Goal: Check status

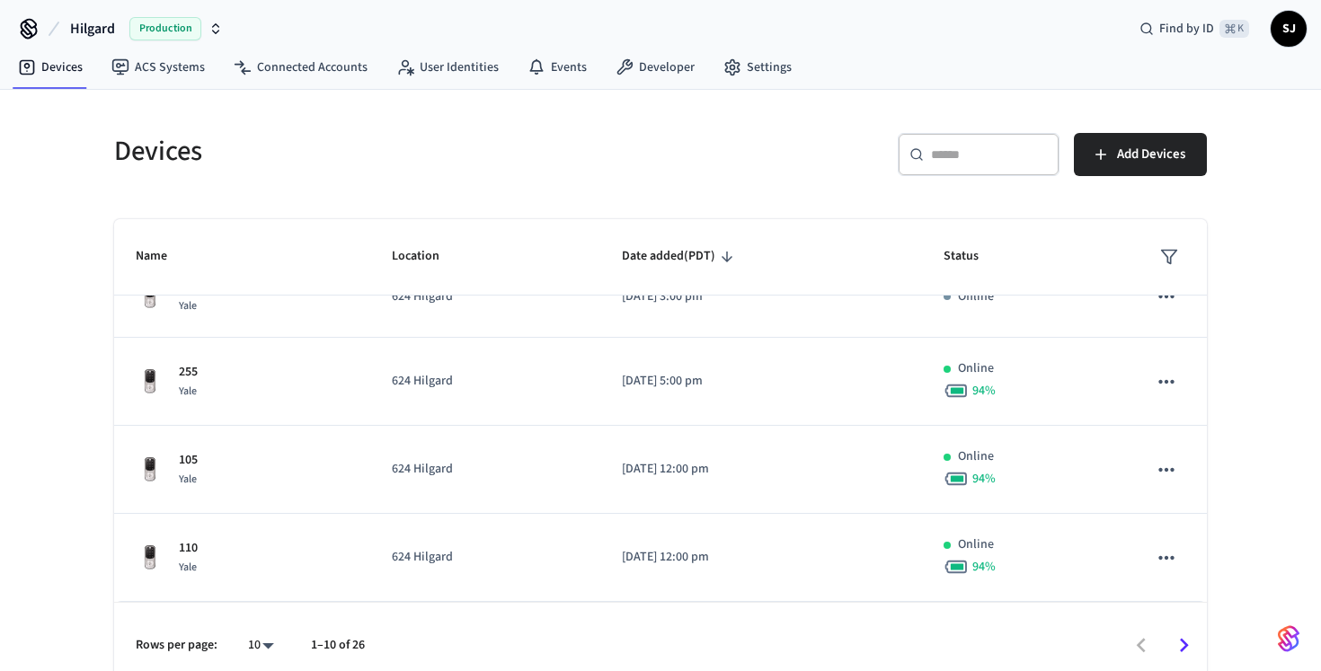
scroll to position [22, 0]
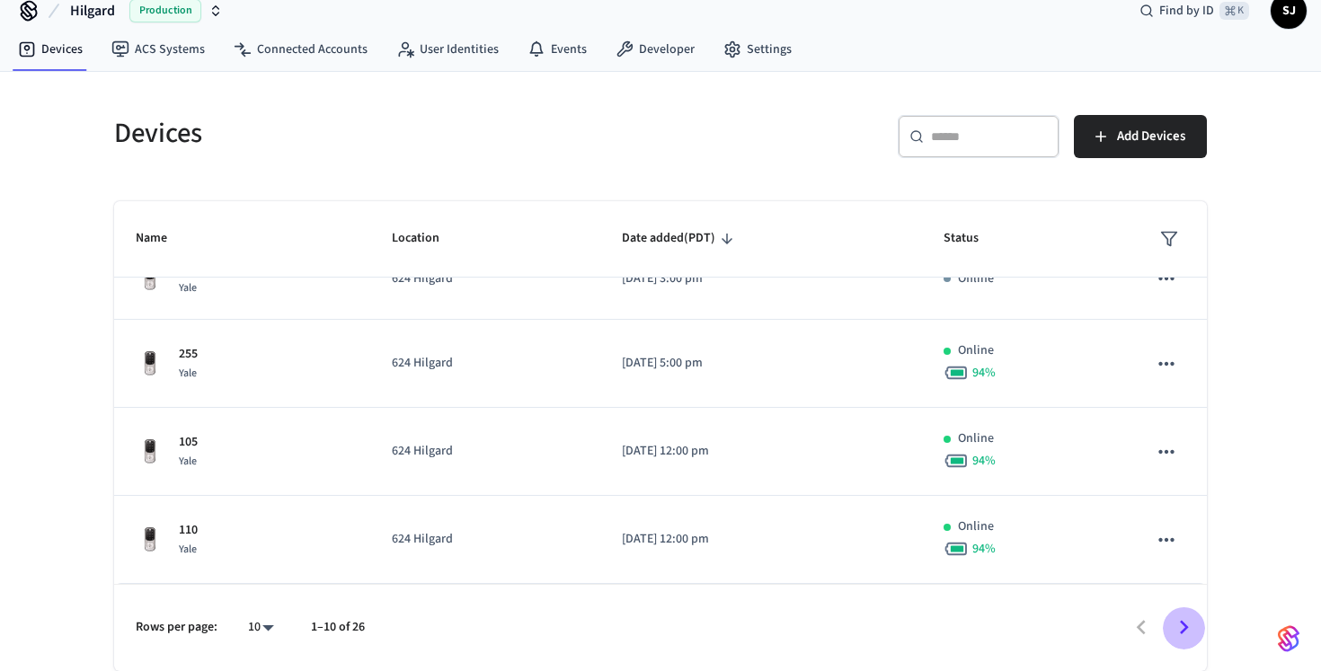
click at [1178, 633] on icon "Go to next page" at bounding box center [1184, 628] width 28 height 28
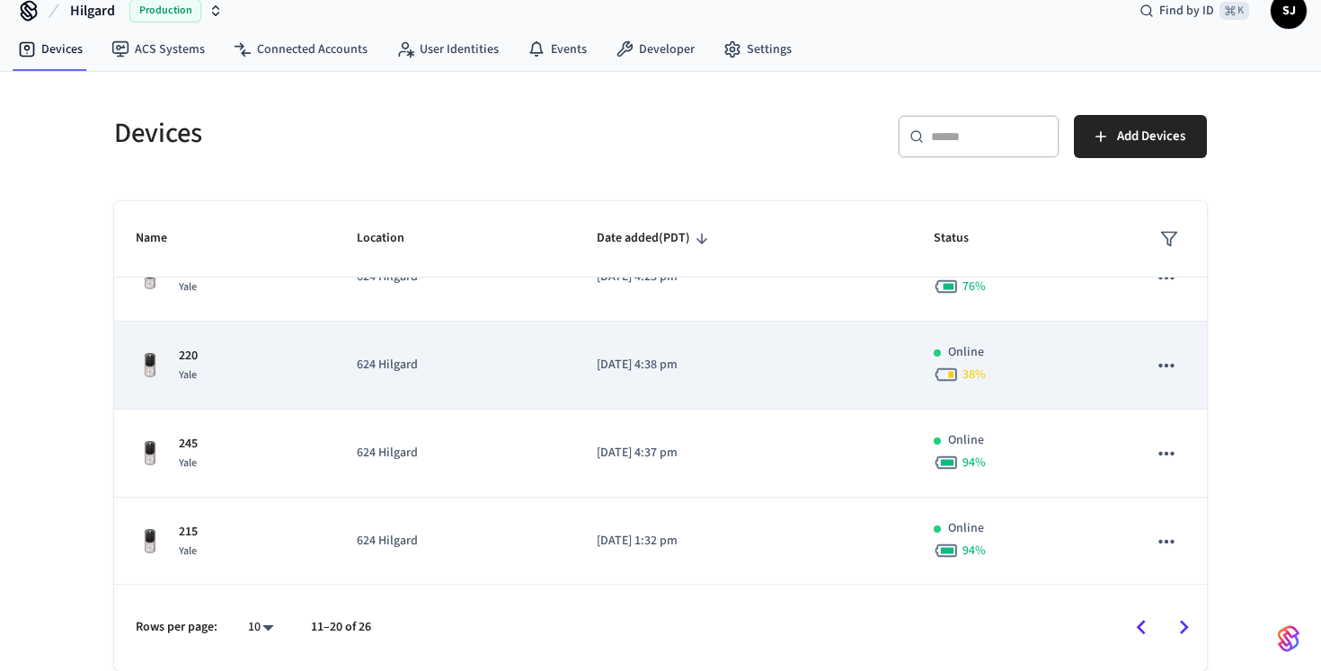
scroll to position [568, 0]
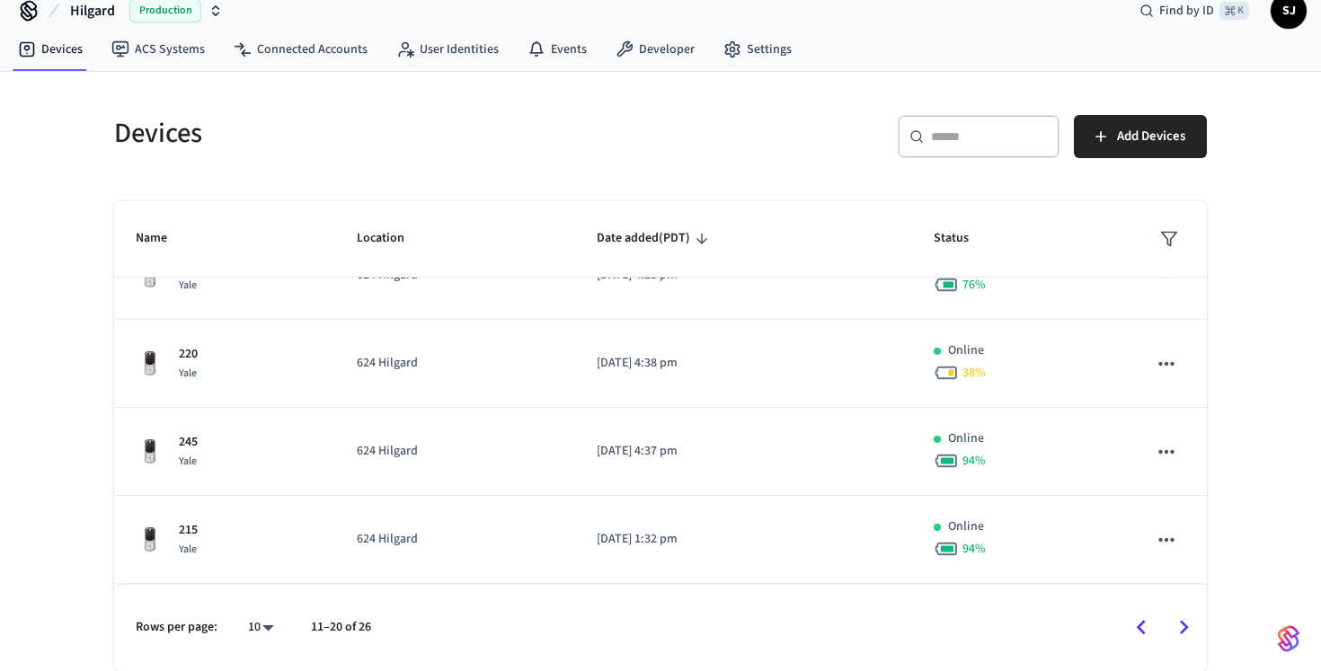
click at [1183, 637] on icon "Go to next page" at bounding box center [1184, 628] width 28 height 28
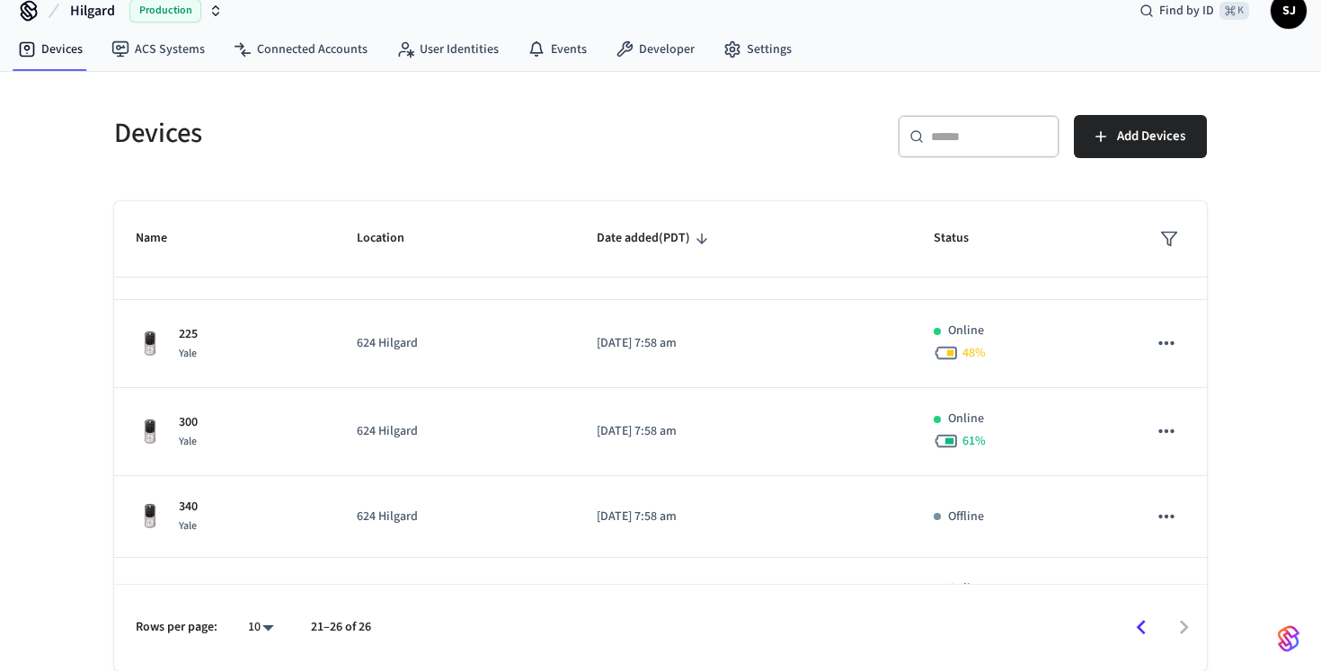
scroll to position [73, 0]
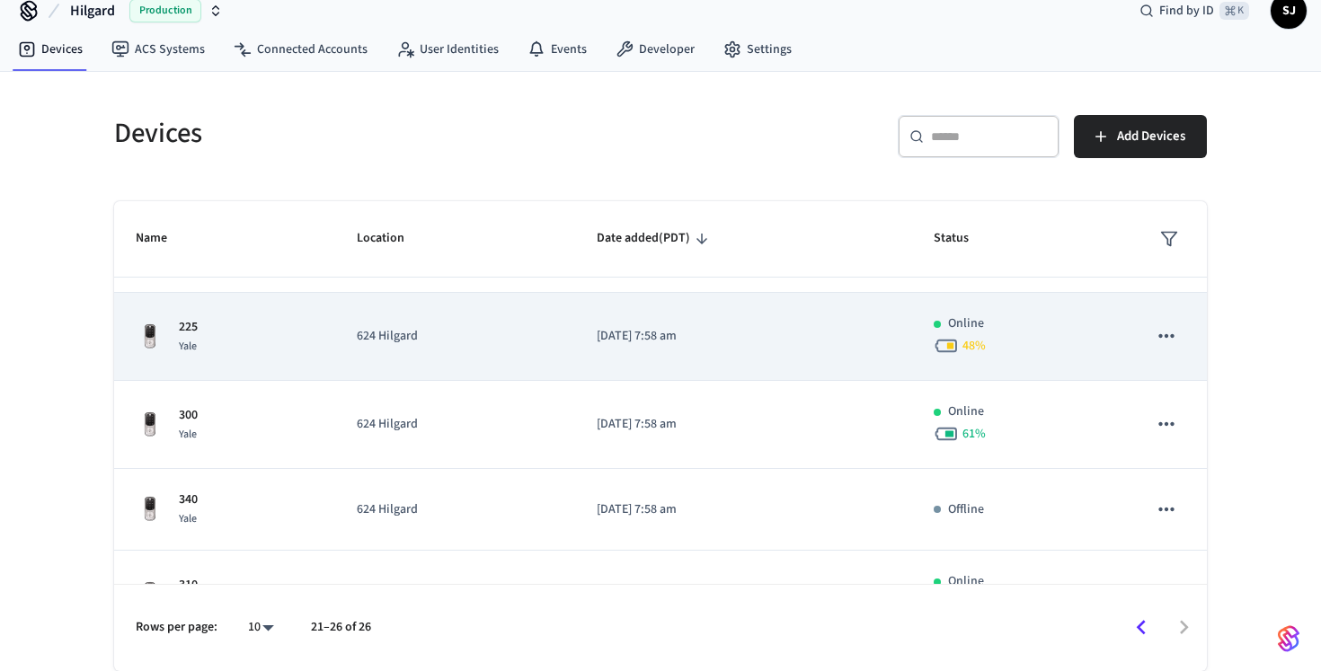
click at [600, 344] on p "[DATE] 7:58 am" at bounding box center [744, 336] width 294 height 19
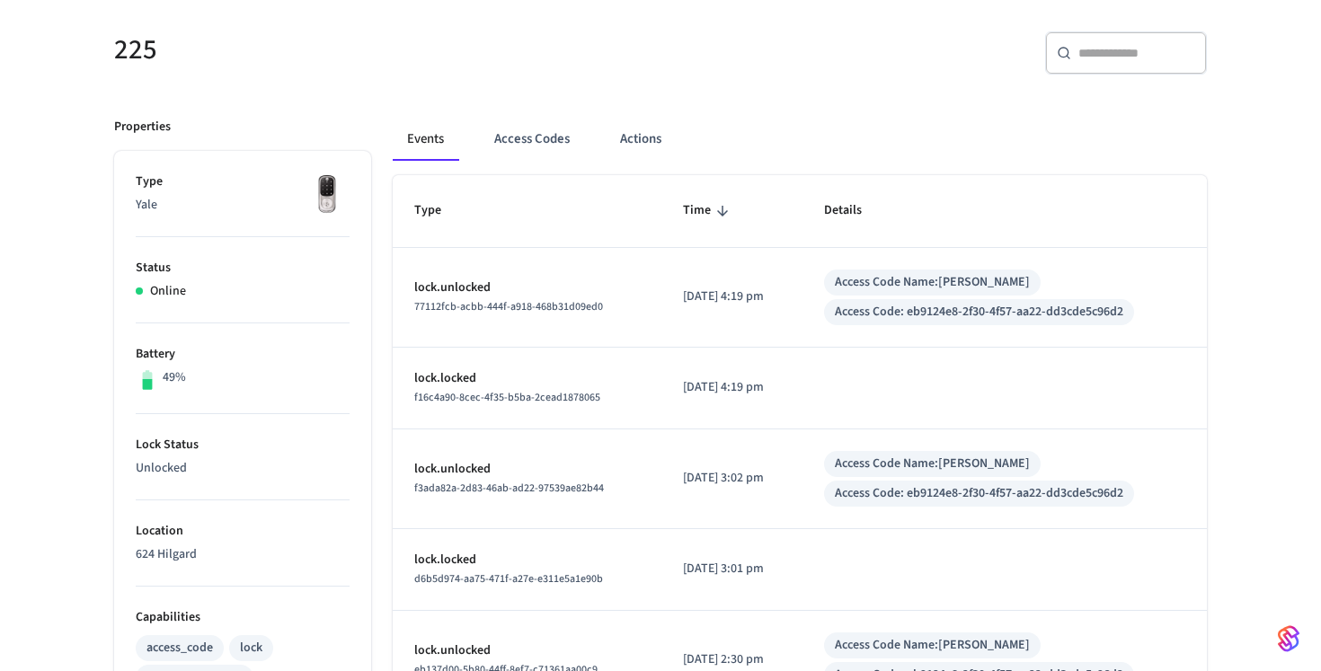
scroll to position [155, 0]
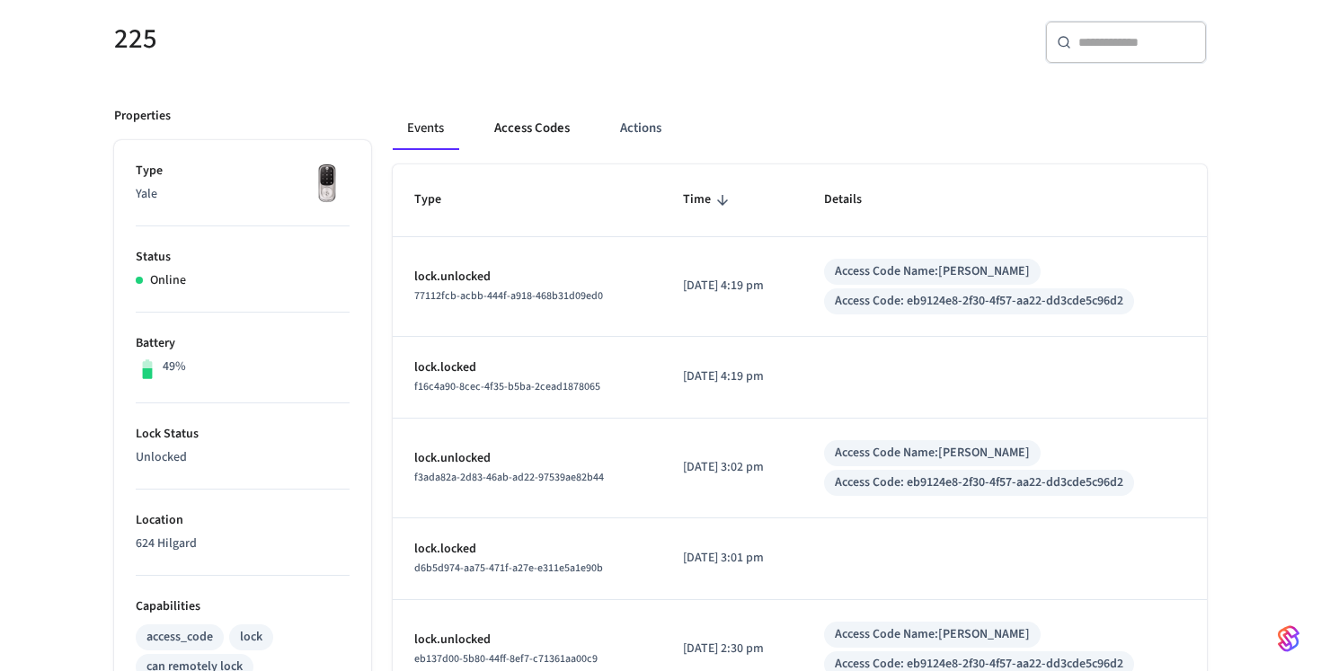
click at [539, 149] on button "Access Codes" at bounding box center [532, 128] width 104 height 43
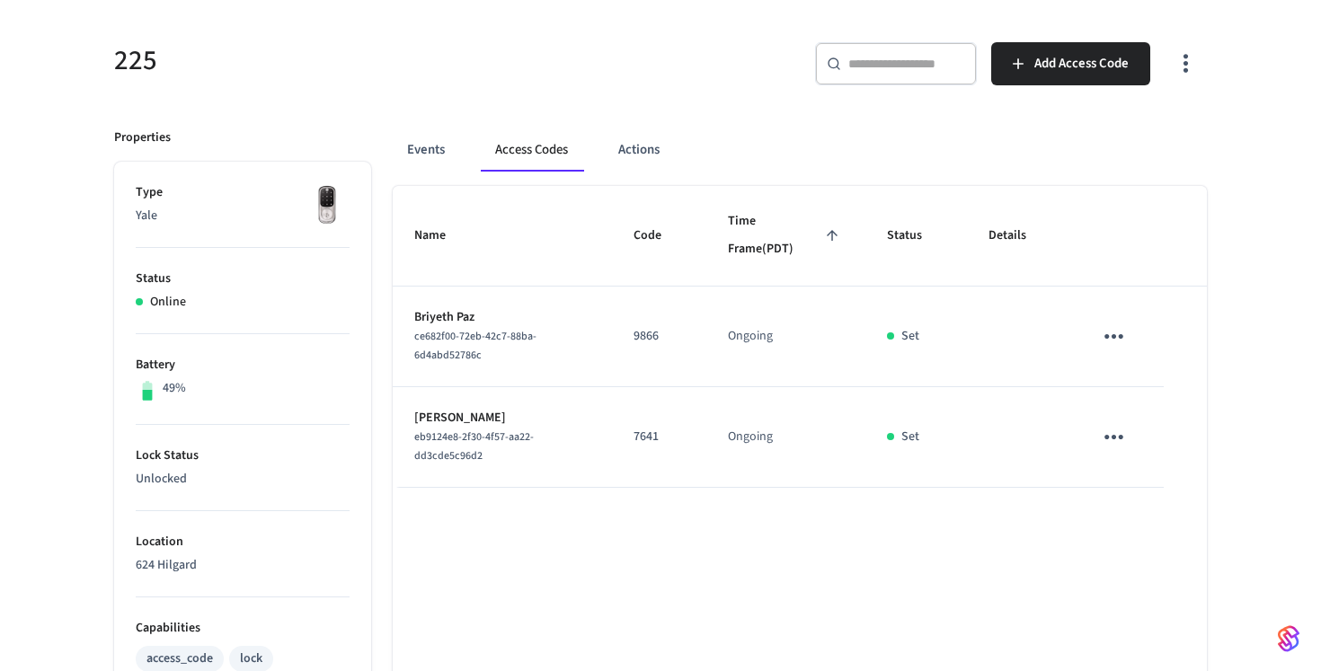
scroll to position [115, 0]
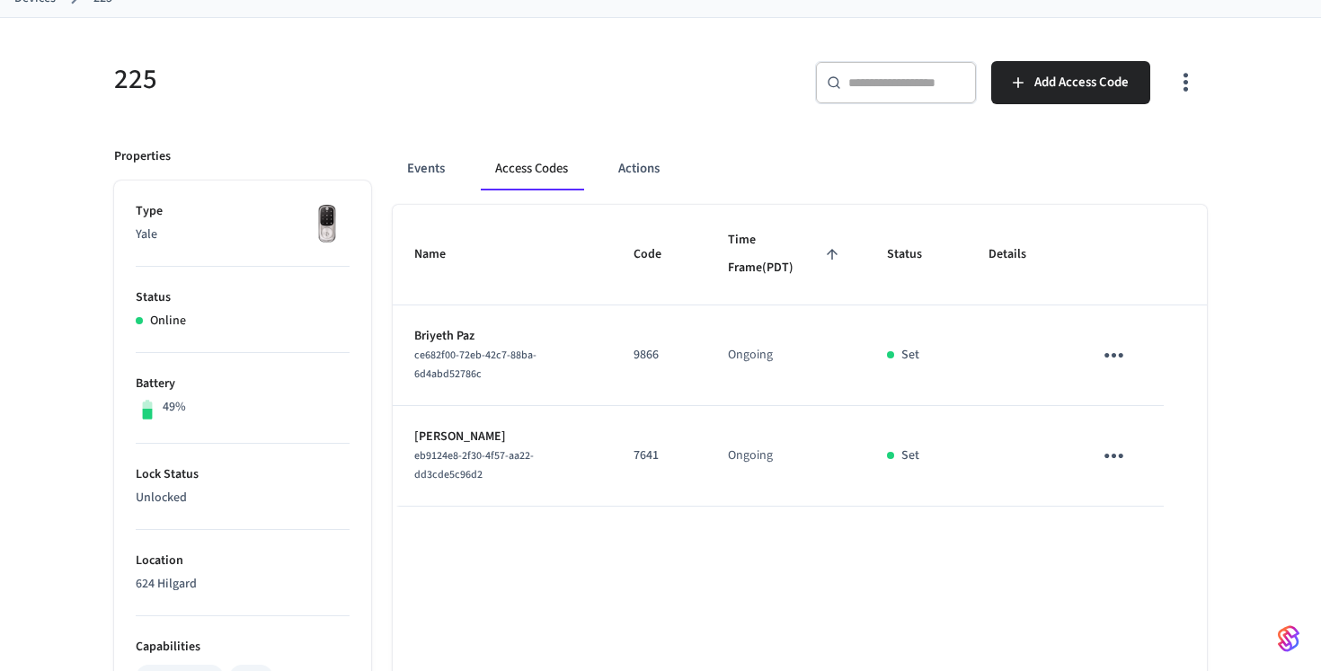
click at [476, 164] on div "Events Access Codes Actions" at bounding box center [800, 168] width 814 height 43
click at [457, 164] on button "Events" at bounding box center [426, 168] width 67 height 43
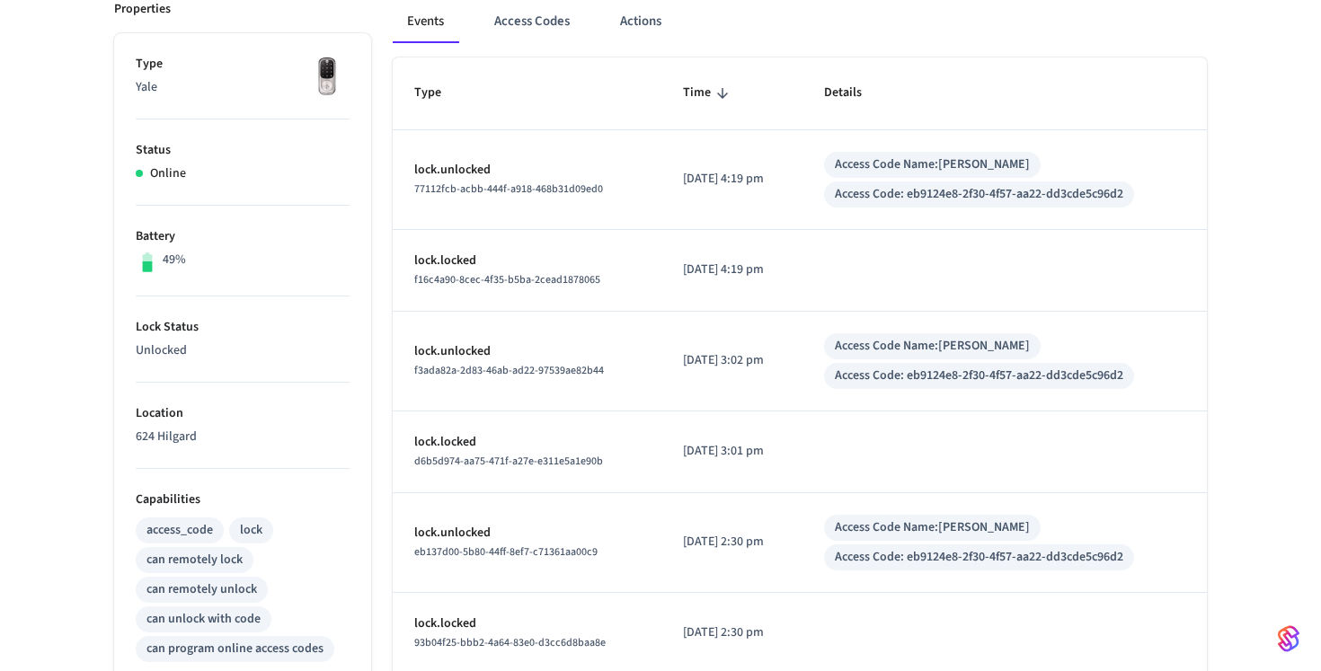
scroll to position [0, 0]
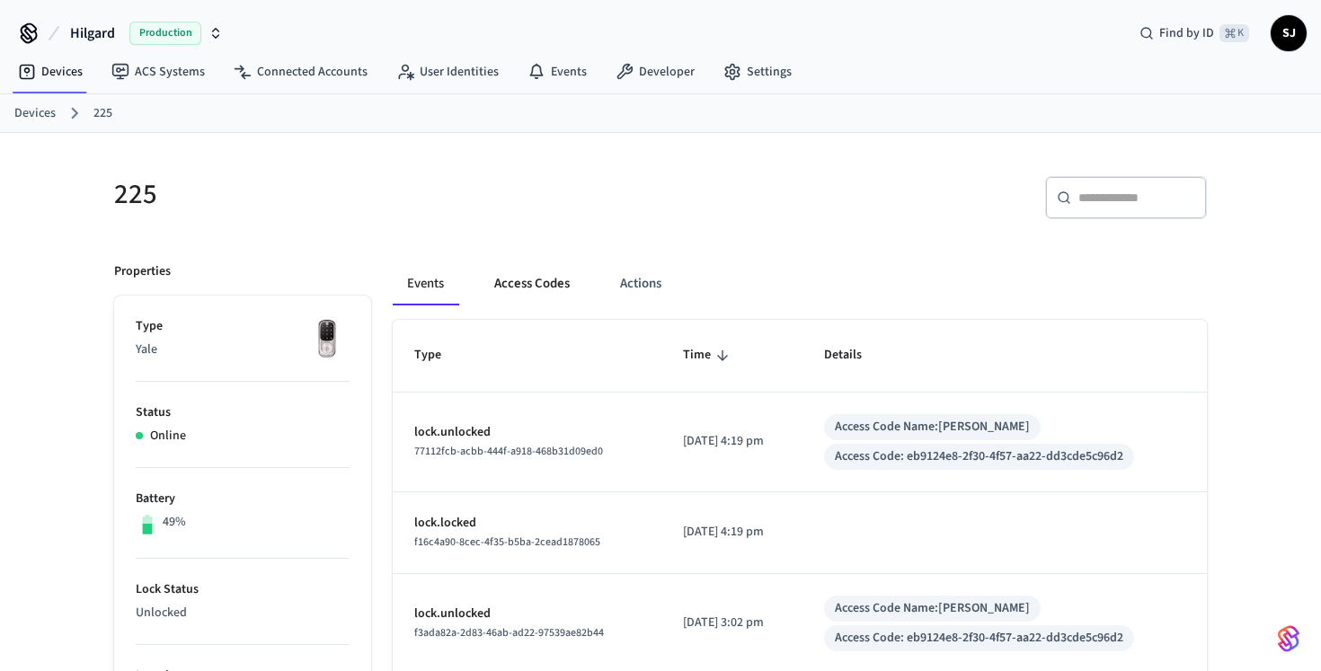
click at [548, 287] on button "Access Codes" at bounding box center [532, 283] width 104 height 43
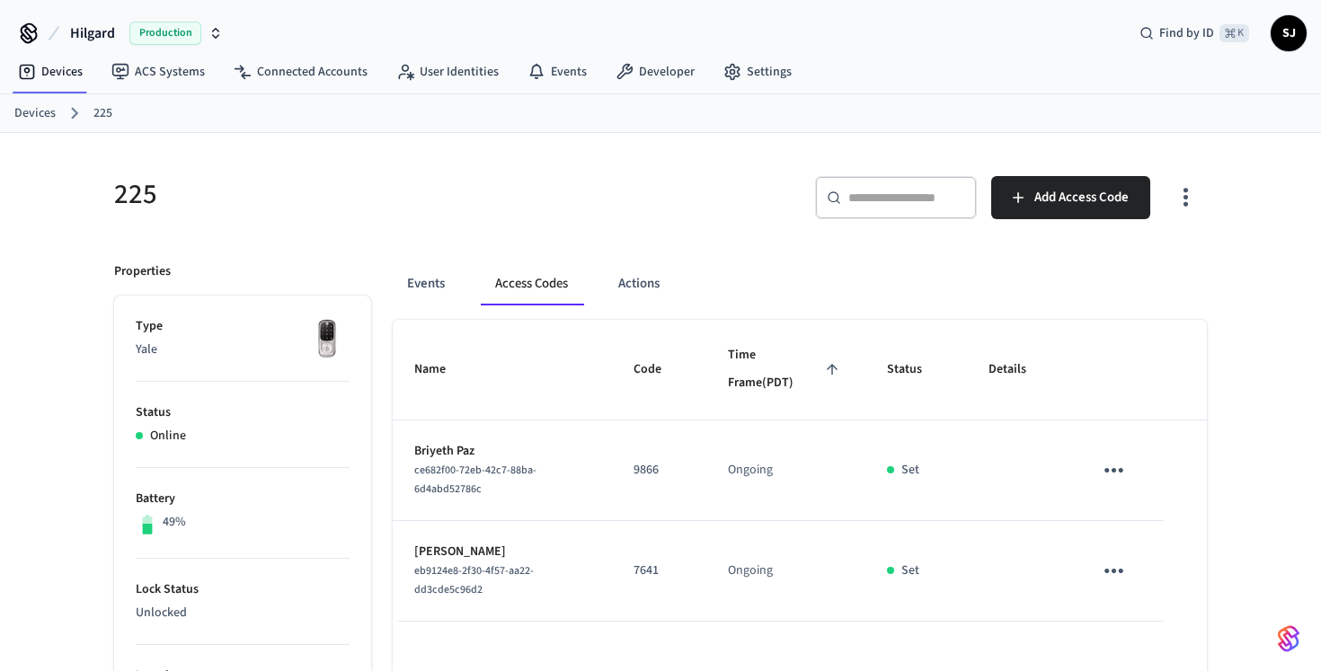
click at [477, 286] on div "Events Access Codes Actions" at bounding box center [800, 283] width 814 height 43
click at [440, 300] on button "Events" at bounding box center [426, 283] width 67 height 43
